Goal: Check status: Check status

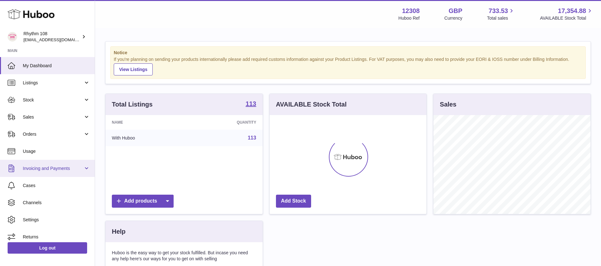
scroll to position [99, 157]
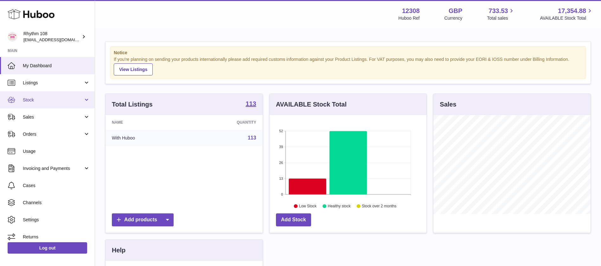
click at [41, 101] on span "Stock" at bounding box center [53, 100] width 60 height 6
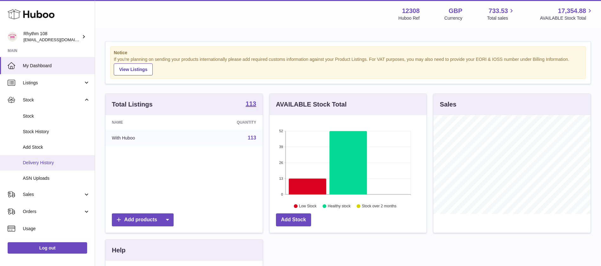
click at [52, 163] on span "Delivery History" at bounding box center [56, 163] width 67 height 6
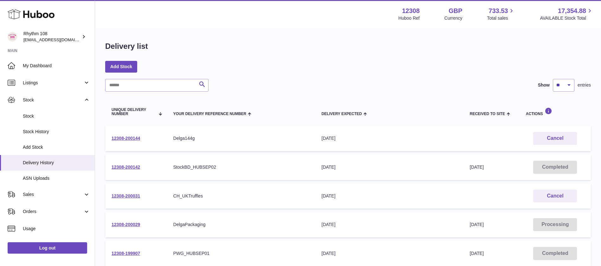
drag, startPoint x: 143, startPoint y: 138, endPoint x: 108, endPoint y: 138, distance: 34.8
click at [108, 138] on td "12308-200144" at bounding box center [136, 138] width 62 height 26
copy link "12308-200144"
click at [132, 226] on link "12308-200029" at bounding box center [125, 224] width 29 height 5
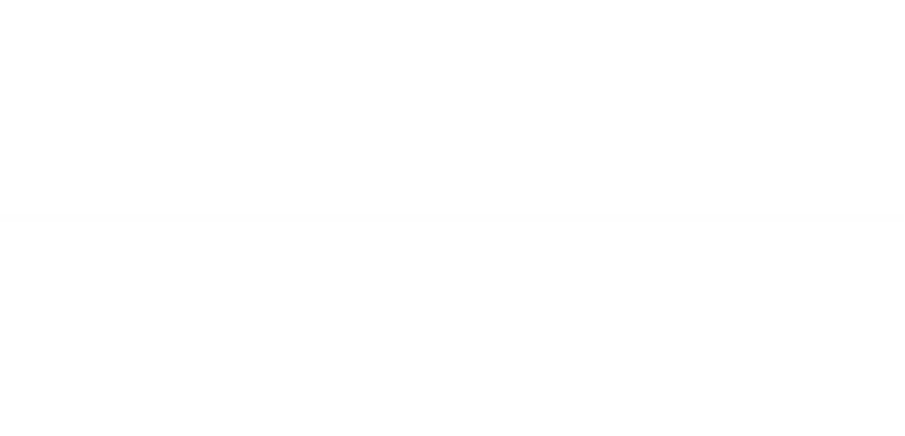
scroll to position [47, 0]
